Goal: Information Seeking & Learning: Learn about a topic

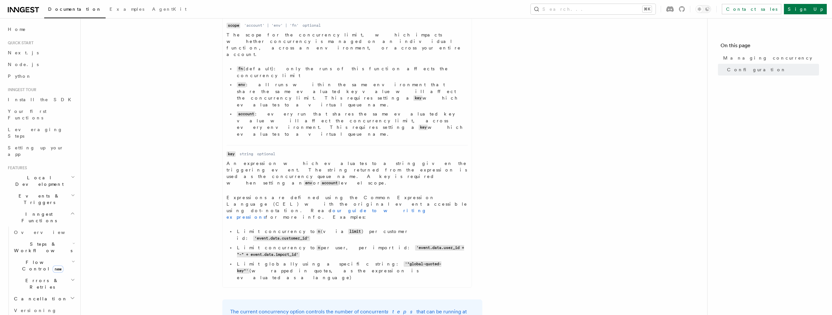
scroll to position [382, 0]
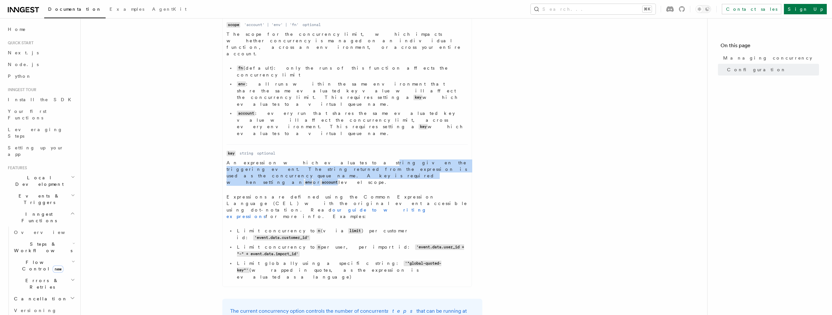
drag, startPoint x: 302, startPoint y: 103, endPoint x: 394, endPoint y: 112, distance: 92.7
click at [394, 159] on p "An expression which evaluates to a string given the triggering event. The strin…" at bounding box center [347, 172] width 241 height 26
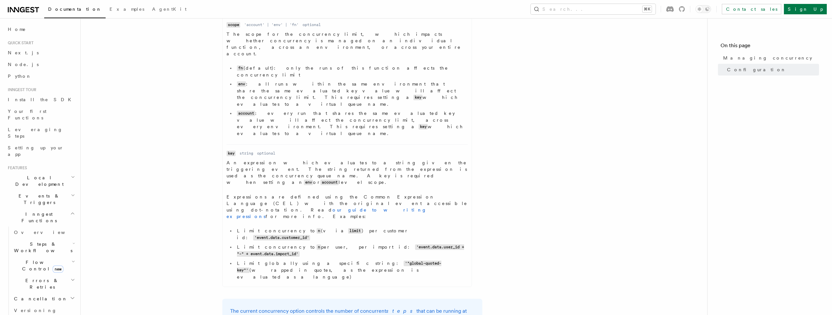
click at [421, 159] on dd "An expression which evaluates to a string given the triggering event. The strin…" at bounding box center [347, 220] width 241 height 123
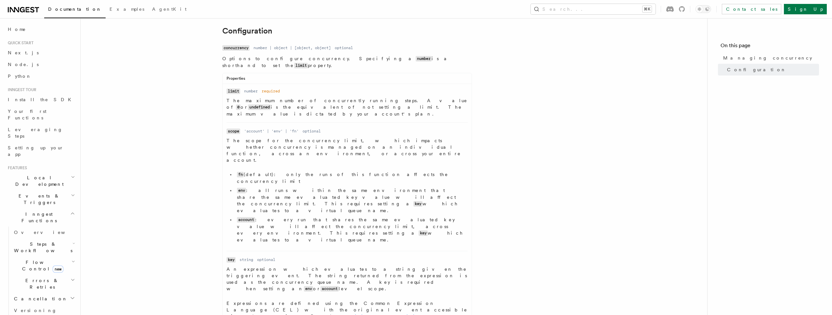
scroll to position [320, 0]
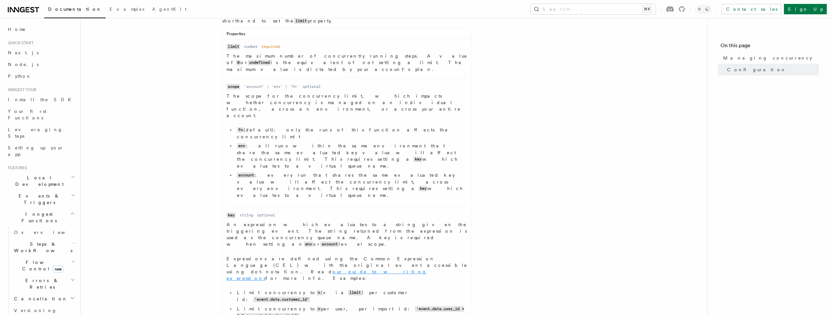
click at [303, 269] on link "our guide to writing expressions" at bounding box center [327, 275] width 200 height 12
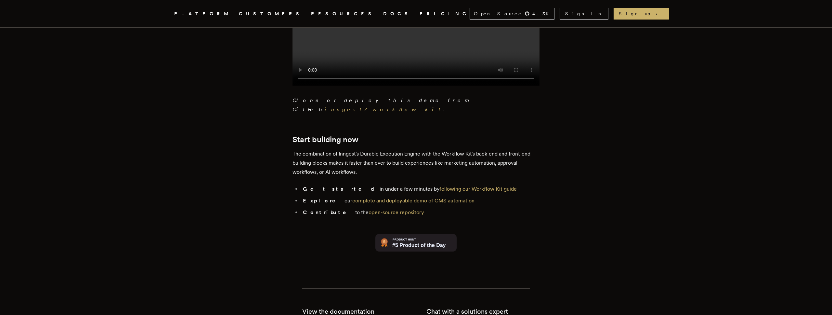
scroll to position [1414, 0]
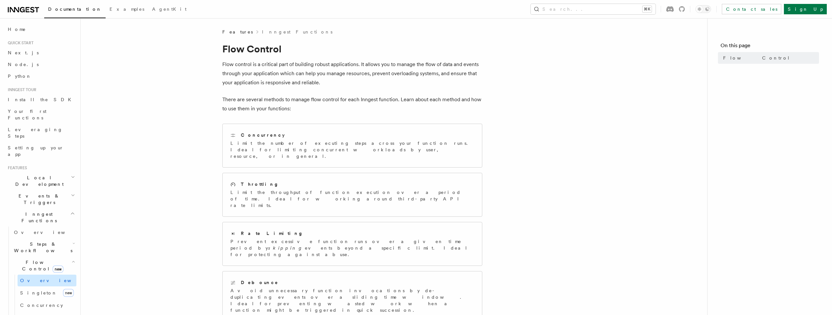
scroll to position [1, 0]
click at [40, 126] on span "Leveraging Steps" at bounding box center [35, 132] width 55 height 12
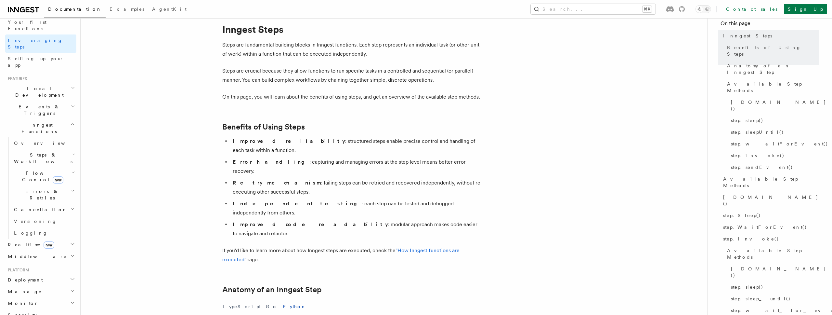
scroll to position [113, 0]
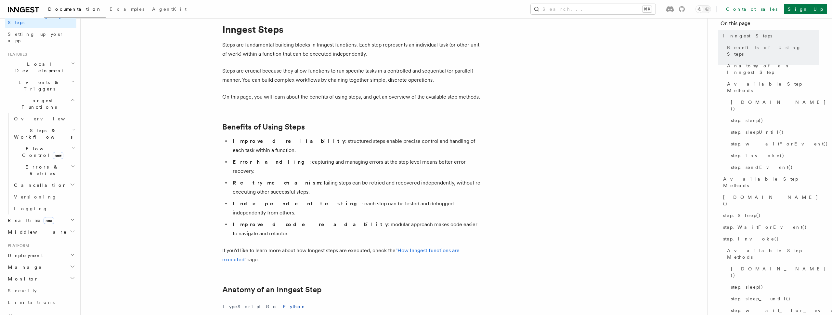
click at [71, 275] on icon "button" at bounding box center [72, 277] width 5 height 5
click at [59, 288] on span "Observability & metrics" at bounding box center [47, 294] width 67 height 12
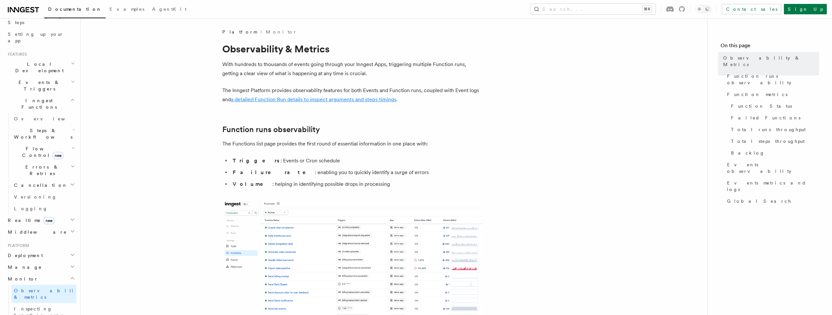
click at [270, 98] on link "a detailed Function Run details to inspect arguments and steps timings" at bounding box center [313, 99] width 165 height 6
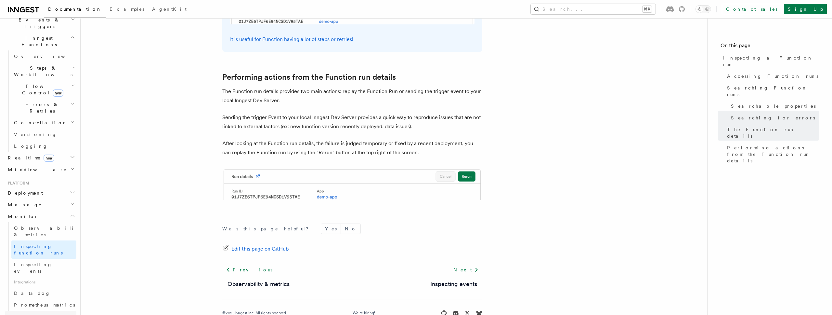
scroll to position [176, 0]
click at [45, 262] on span "Inspecting events" at bounding box center [33, 268] width 38 height 12
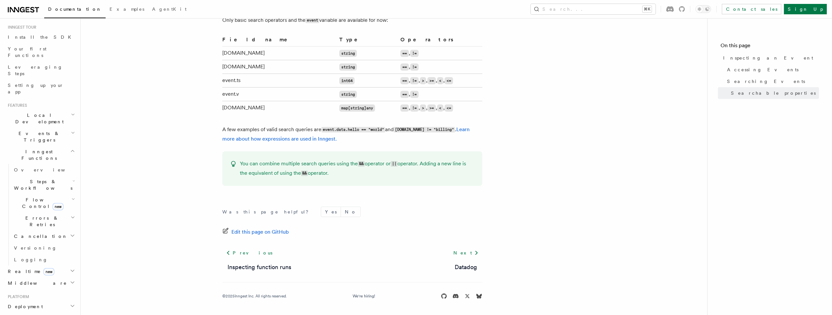
scroll to position [62, 0]
click at [72, 112] on icon "button" at bounding box center [73, 114] width 4 height 5
click at [44, 153] on span "Inngest Dev Server" at bounding box center [42, 159] width 56 height 12
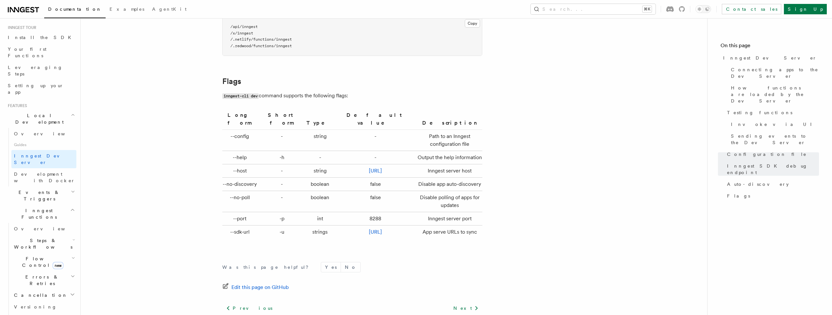
scroll to position [2152, 0]
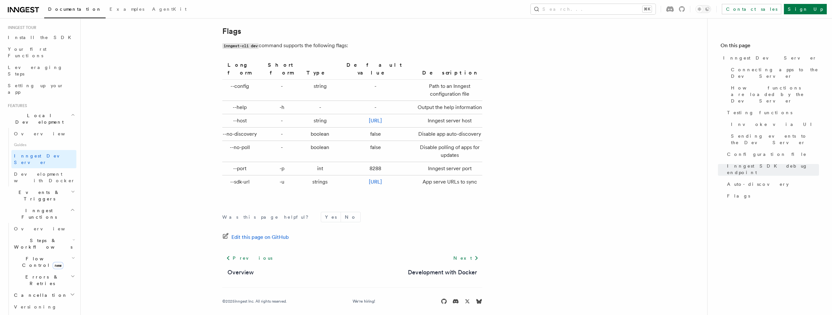
click at [63, 186] on h2 "Events & Triggers" at bounding box center [40, 195] width 71 height 18
click at [41, 230] on span "Sending events" at bounding box center [30, 236] width 33 height 12
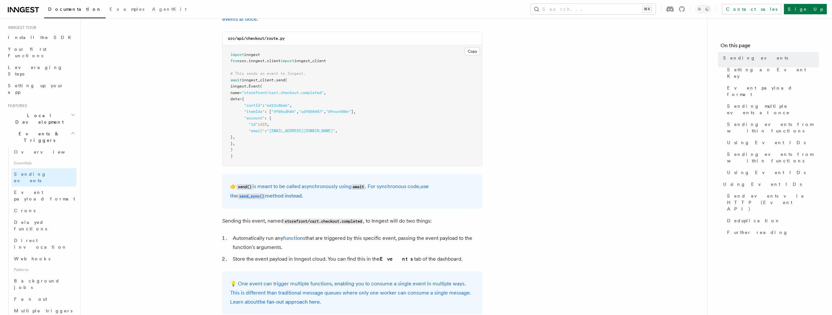
scroll to position [183, 0]
